Goal: Check status

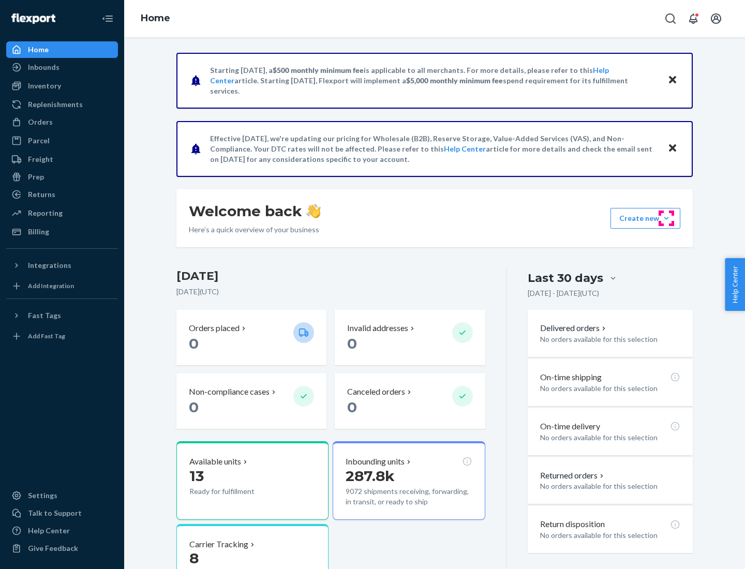
click at [667, 218] on button "Create new Create new inbound Create new order Create new product" at bounding box center [646, 218] width 70 height 21
click at [43, 67] on div "Inbounds" at bounding box center [44, 67] width 32 height 10
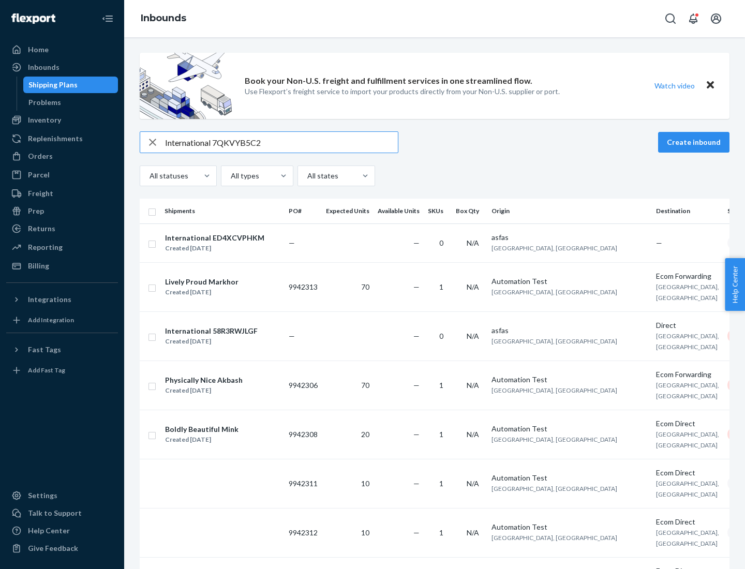
type input "International 7QKVYB5C29"
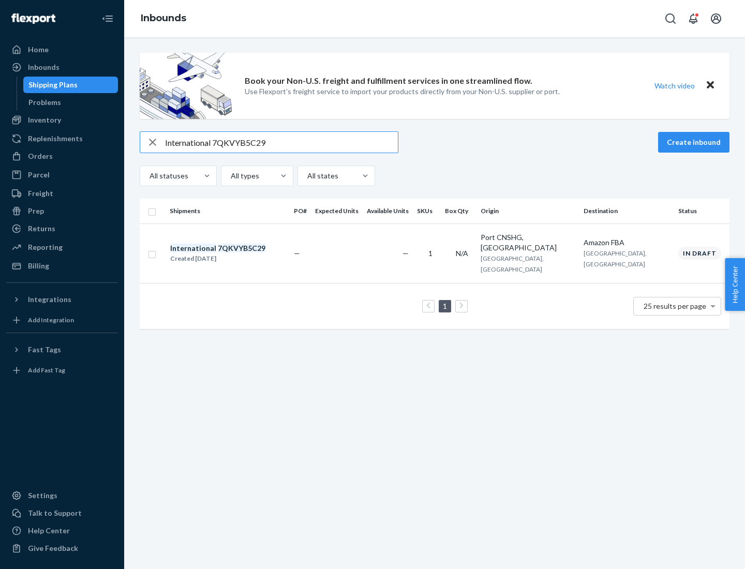
click at [236, 254] on div "Created [DATE]" at bounding box center [217, 259] width 95 height 10
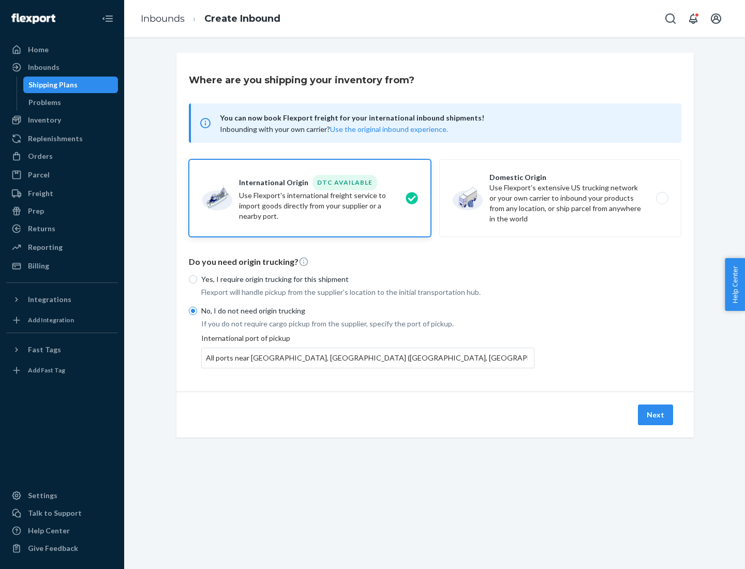
click at [656, 415] on button "Next" at bounding box center [655, 415] width 35 height 21
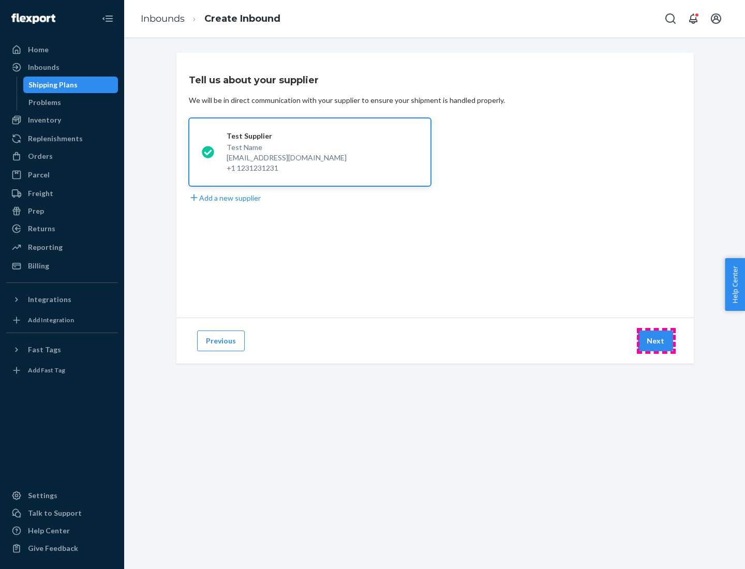
click at [656, 341] on button "Next" at bounding box center [655, 341] width 35 height 21
